Goal: Book appointment/travel/reservation

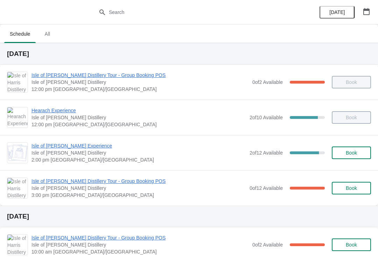
click at [69, 154] on span "Isle of [PERSON_NAME] Distillery" at bounding box center [139, 152] width 215 height 7
click at [45, 144] on span "Isle of [PERSON_NAME] Experience" at bounding box center [139, 145] width 215 height 7
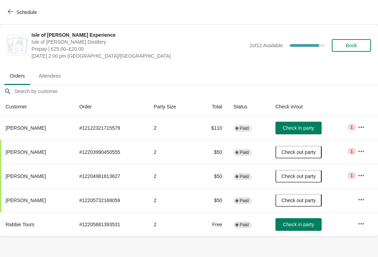
click at [287, 139] on td "Check in party" at bounding box center [311, 128] width 82 height 24
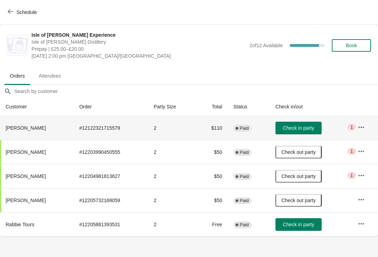
click at [289, 127] on span "Check in party" at bounding box center [298, 128] width 31 height 6
click at [297, 229] on button "Check in party" at bounding box center [298, 224] width 46 height 13
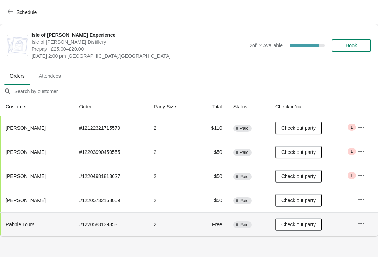
click at [356, 46] on span "Book" at bounding box center [351, 46] width 11 height 6
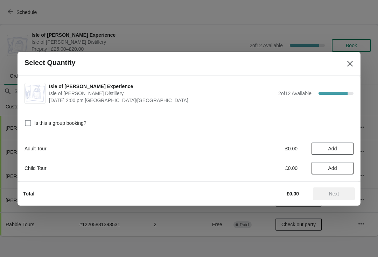
click at [336, 152] on button "Add" at bounding box center [333, 148] width 42 height 13
click at [347, 148] on icon at bounding box center [344, 148] width 7 height 7
click at [335, 193] on span "Next" at bounding box center [334, 194] width 10 height 6
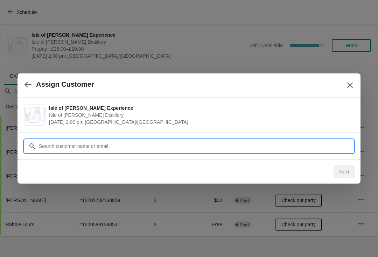
click at [121, 147] on input "Customer" at bounding box center [196, 146] width 315 height 13
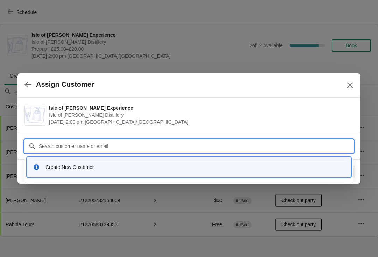
click at [80, 168] on div "Create New Customer" at bounding box center [196, 167] width 300 height 7
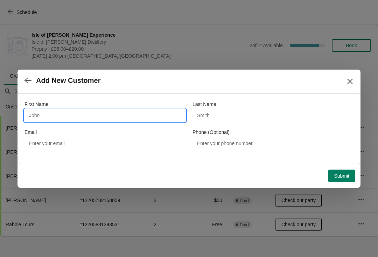
click at [93, 113] on input "First Name" at bounding box center [105, 115] width 161 height 13
type input "[PERSON_NAME]"
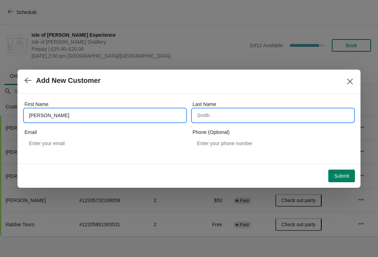
click at [220, 119] on input "Last Name" at bounding box center [273, 115] width 161 height 13
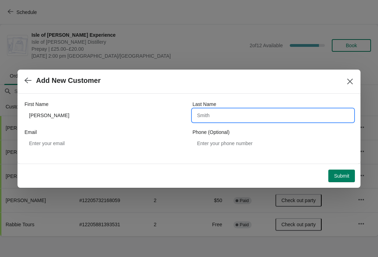
type input "Y"
type input "Thomson"
click at [340, 173] on span "Submit" at bounding box center [341, 176] width 15 height 6
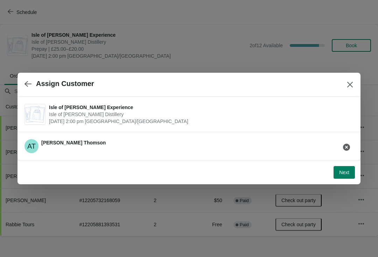
click at [340, 176] on button "Next" at bounding box center [344, 172] width 21 height 13
